Goal: Information Seeking & Learning: Learn about a topic

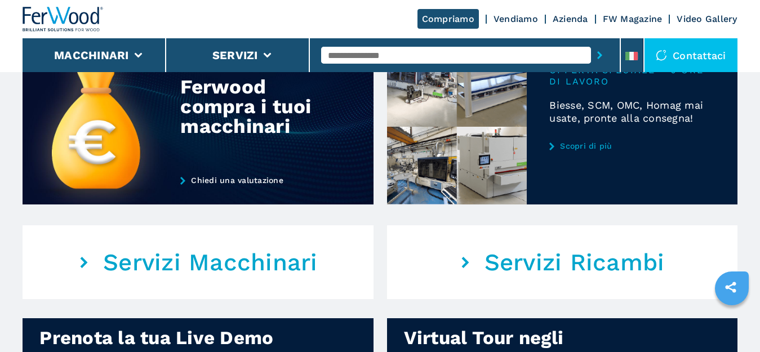
scroll to position [564, 0]
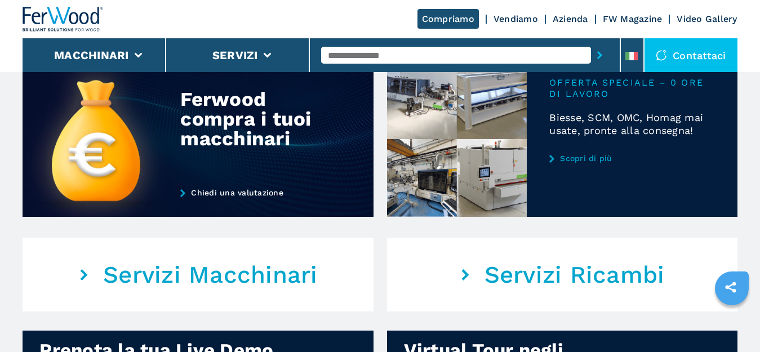
click at [147, 281] on em "Servizi Macchinari" at bounding box center [210, 275] width 215 height 28
click at [130, 269] on em "Servizi Macchinari" at bounding box center [210, 275] width 215 height 28
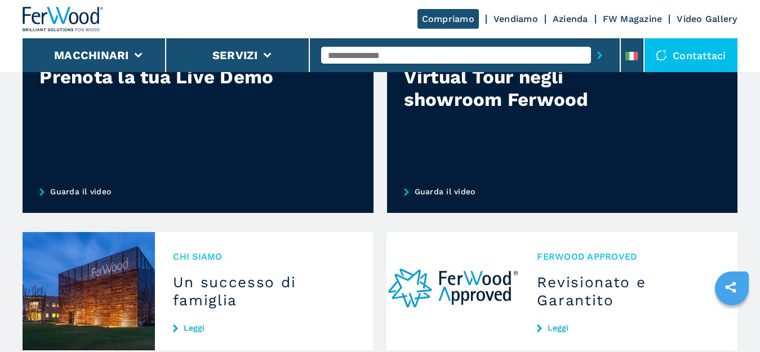
scroll to position [958, 0]
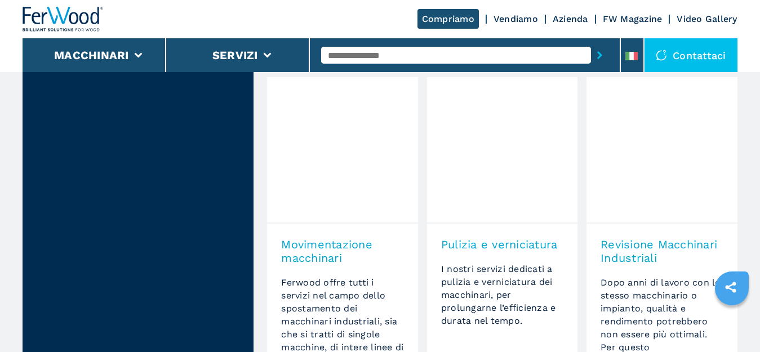
scroll to position [451, 0]
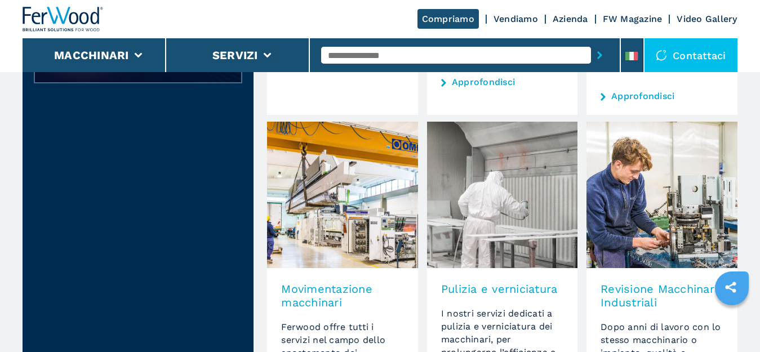
drag, startPoint x: 329, startPoint y: 207, endPoint x: 298, endPoint y: 220, distance: 34.3
click at [298, 220] on img at bounding box center [342, 195] width 150 height 147
click at [302, 220] on img at bounding box center [342, 195] width 150 height 147
click at [303, 220] on img at bounding box center [342, 195] width 150 height 147
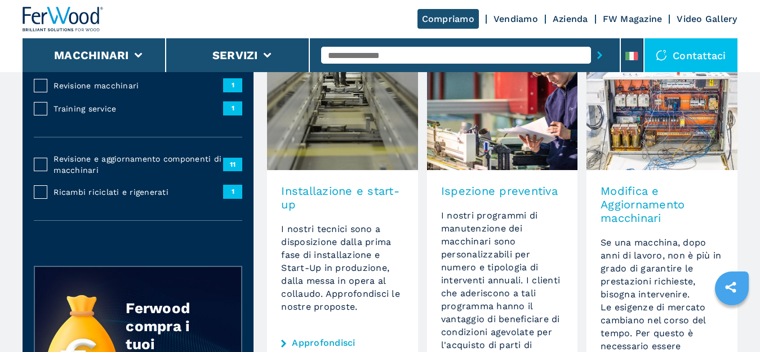
scroll to position [56, 0]
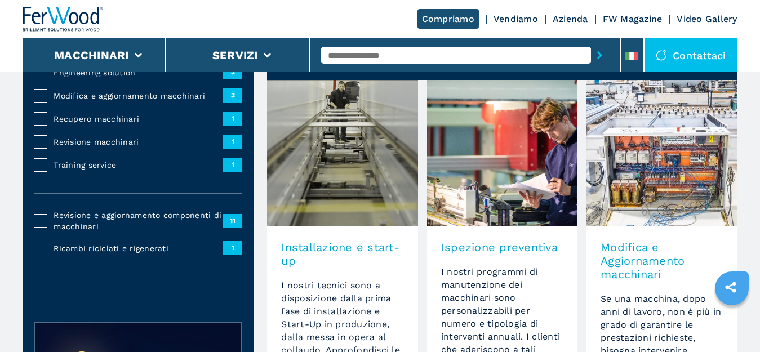
drag, startPoint x: 364, startPoint y: 162, endPoint x: 571, endPoint y: 266, distance: 231.9
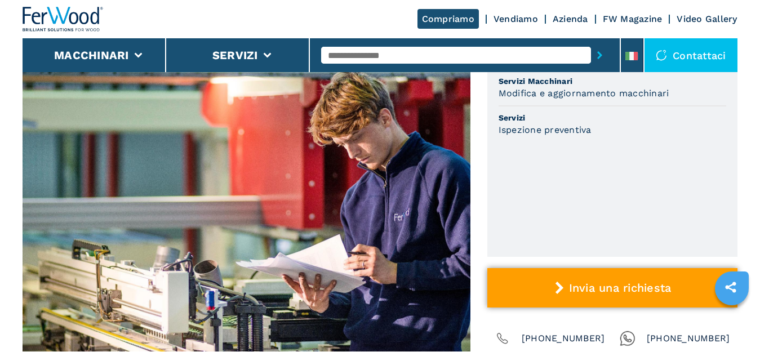
scroll to position [169, 0]
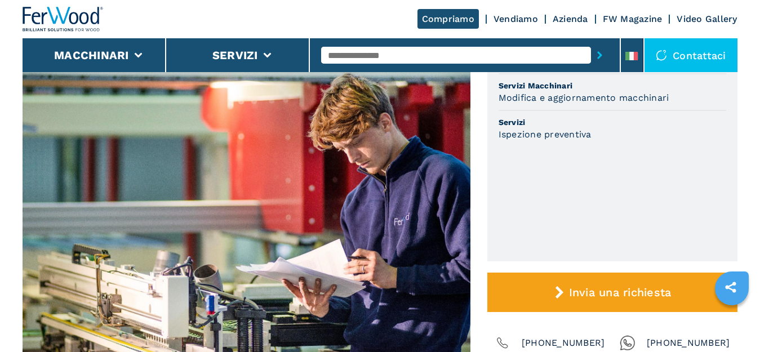
click at [613, 180] on ul "Codice 306 Servizi Macchinari Modifica e aggiornamento macchinari Servizi Ispez…" at bounding box center [612, 148] width 250 height 227
click at [575, 221] on ul "Codice 306 Servizi Macchinari Modifica e aggiornamento macchinari Servizi Ispez…" at bounding box center [612, 148] width 250 height 227
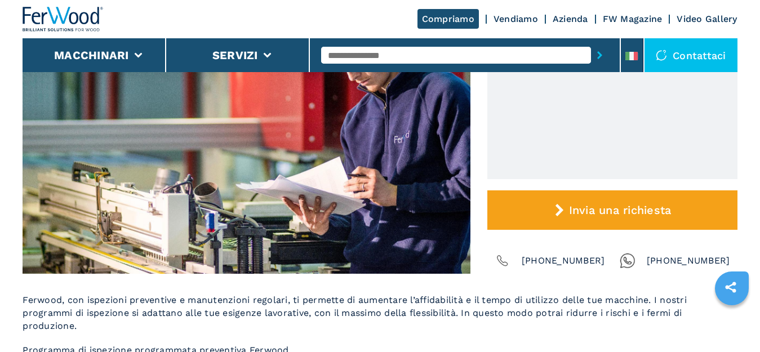
scroll to position [0, 0]
